Goal: Task Accomplishment & Management: Use online tool/utility

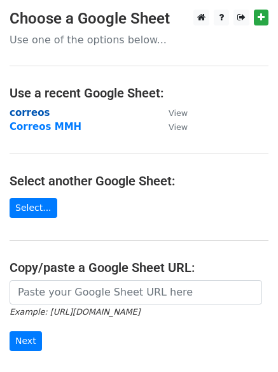
click at [20, 113] on strong "correos" at bounding box center [30, 112] width 40 height 11
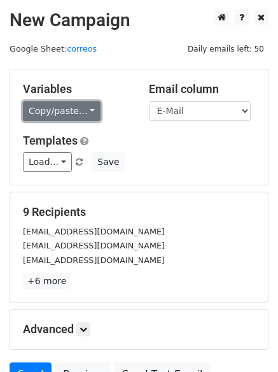
click at [90, 114] on link "Copy/paste..." at bounding box center [62, 111] width 78 height 20
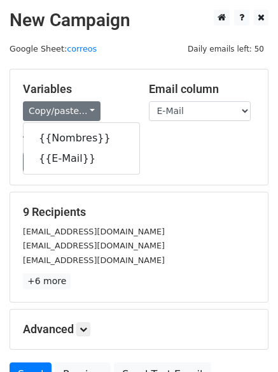
drag, startPoint x: 199, startPoint y: 143, endPoint x: 161, endPoint y: 145, distance: 38.3
click at [199, 143] on h5 "Templates" at bounding box center [139, 141] width 233 height 14
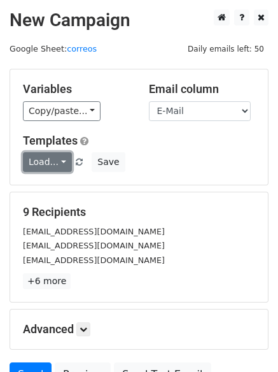
click at [56, 155] on link "Load..." at bounding box center [47, 162] width 49 height 20
click at [61, 193] on link "12k pr" at bounding box center [74, 191] width 101 height 20
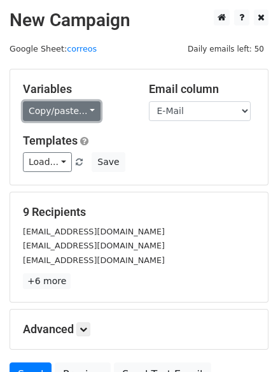
click at [64, 112] on link "Copy/paste..." at bounding box center [62, 111] width 78 height 20
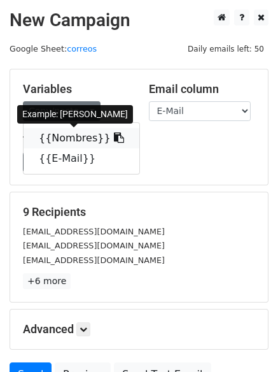
click at [64, 143] on link "{{Nombres}}" at bounding box center [82, 138] width 116 height 20
